Goal: Check status: Check status

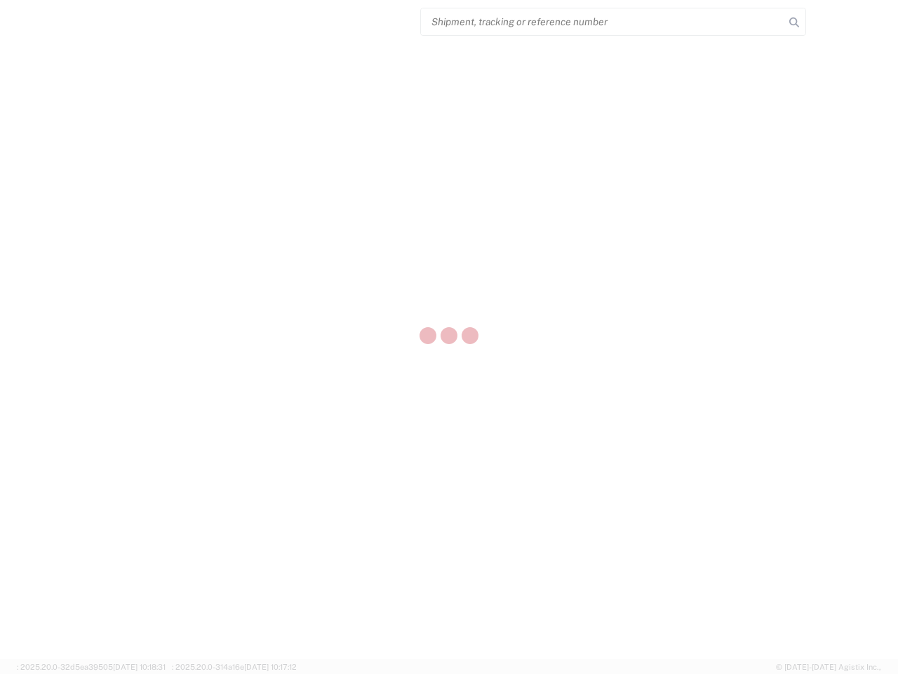
select select "US"
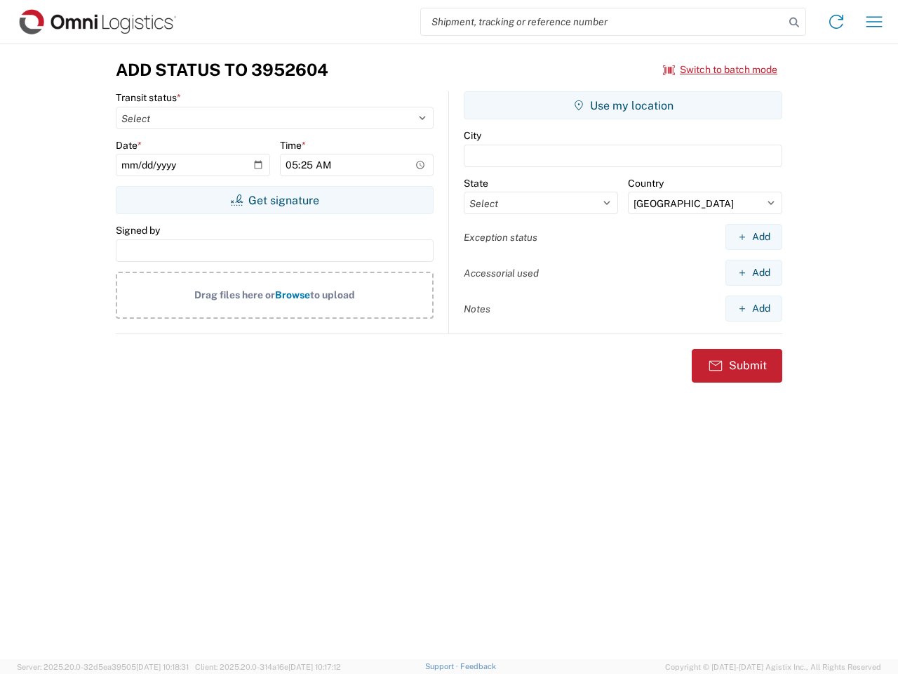
click at [603, 22] on input "search" at bounding box center [602, 21] width 363 height 27
click at [794, 22] on icon at bounding box center [794, 23] width 20 height 20
click at [836, 22] on icon at bounding box center [836, 22] width 22 height 22
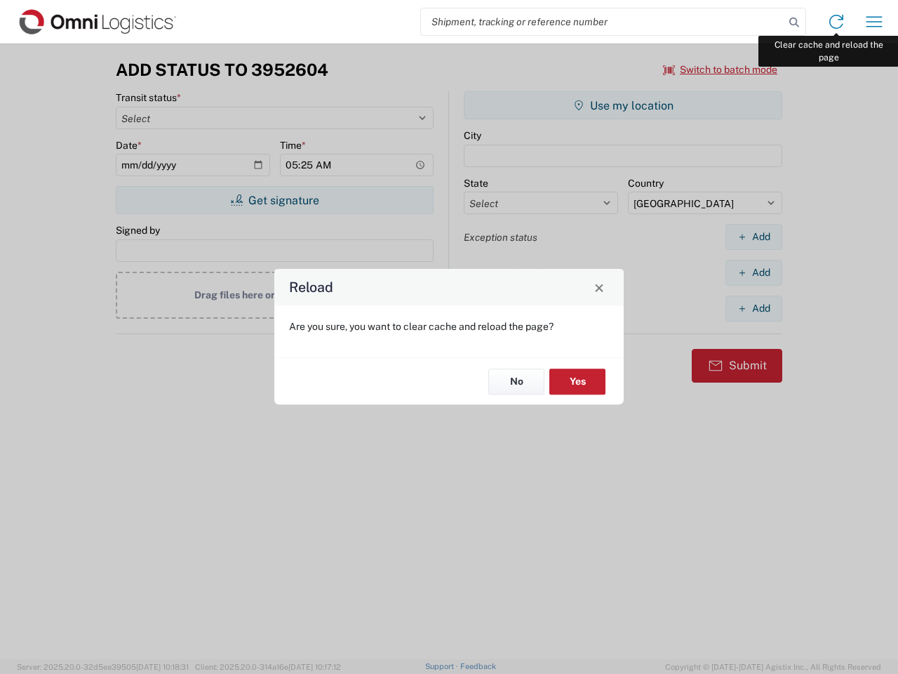
click at [874, 22] on div "Reload Are you sure, you want to clear cache and reload the page? No Yes" at bounding box center [449, 337] width 898 height 674
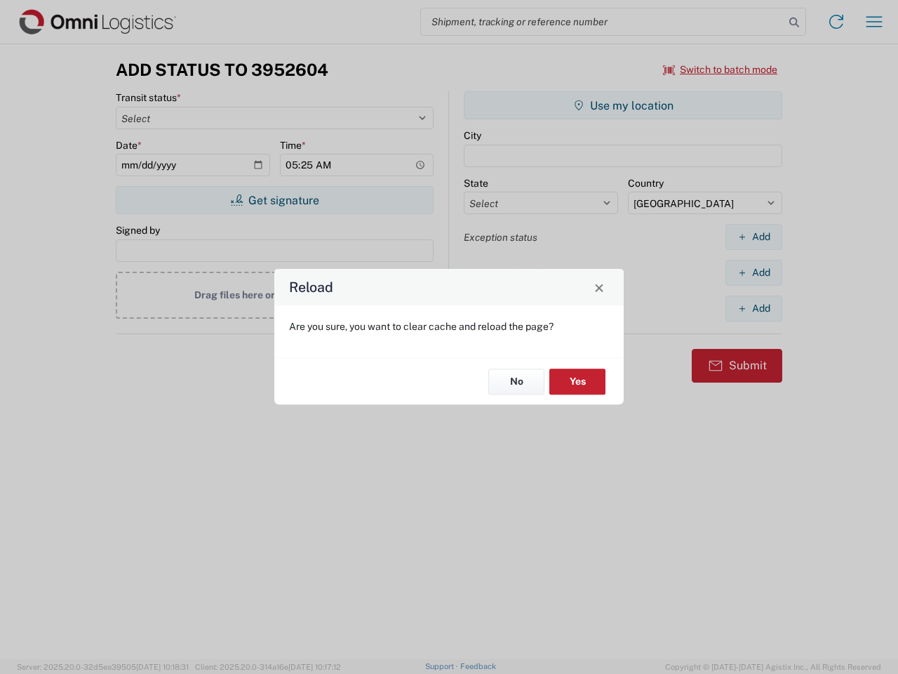
click at [721, 69] on div "Reload Are you sure, you want to clear cache and reload the page? No Yes" at bounding box center [449, 337] width 898 height 674
click at [274, 200] on div "Reload Are you sure, you want to clear cache and reload the page? No Yes" at bounding box center [449, 337] width 898 height 674
click at [623, 105] on div "Reload Are you sure, you want to clear cache and reload the page? No Yes" at bounding box center [449, 337] width 898 height 674
click at [754, 236] on div "Reload Are you sure, you want to clear cache and reload the page? No Yes" at bounding box center [449, 337] width 898 height 674
click at [754, 272] on div "Reload Are you sure, you want to clear cache and reload the page? No Yes" at bounding box center [449, 337] width 898 height 674
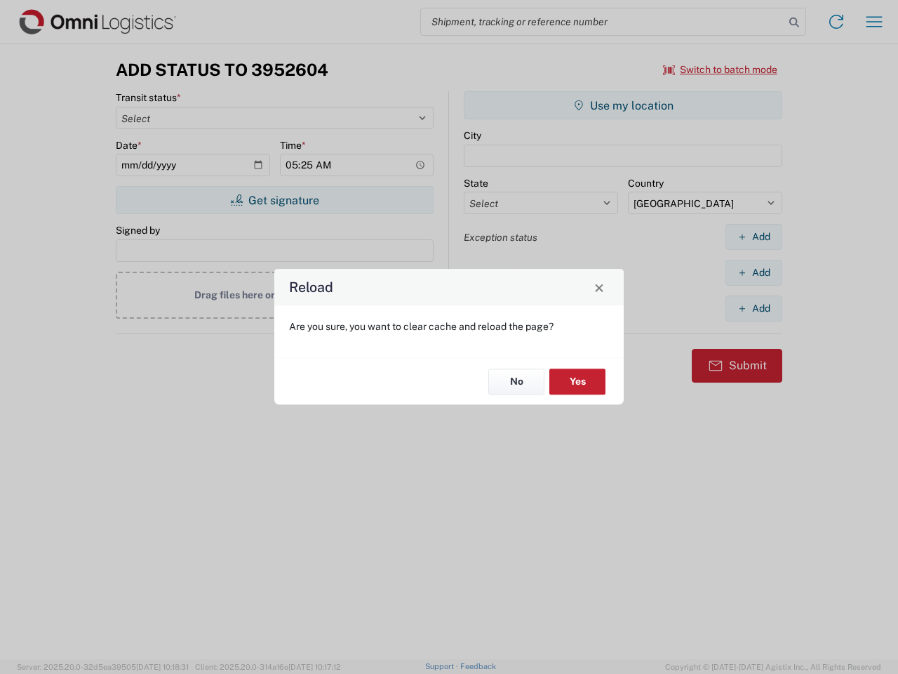
click at [754, 308] on div "Reload Are you sure, you want to clear cache and reload the page? No Yes" at bounding box center [449, 337] width 898 height 674
